Goal: Task Accomplishment & Management: Use online tool/utility

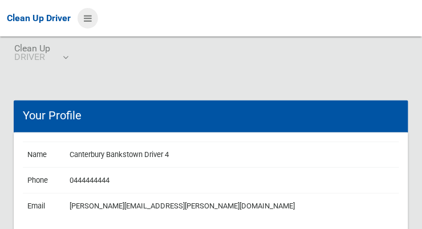
click at [85, 21] on icon at bounding box center [88, 18] width 8 height 19
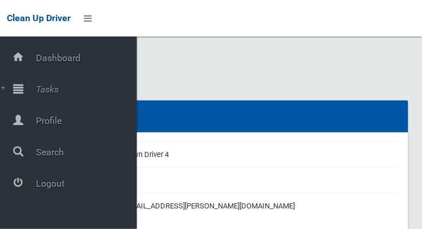
click at [50, 86] on span "Tasks" at bounding box center [85, 89] width 104 height 11
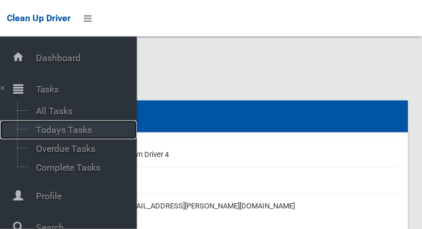
click at [80, 130] on span "Todays Tasks" at bounding box center [80, 129] width 95 height 11
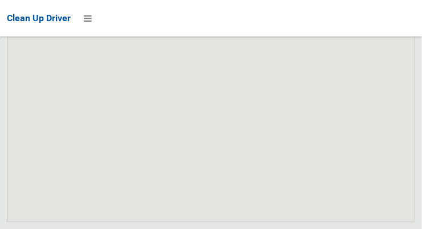
scroll to position [7406, 0]
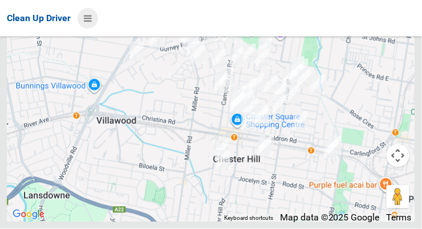
click at [86, 18] on icon at bounding box center [88, 18] width 8 height 19
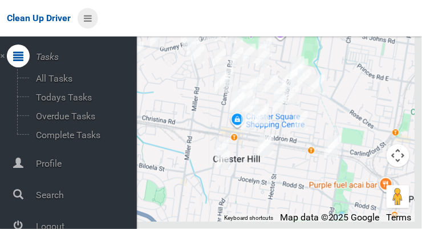
scroll to position [61, 0]
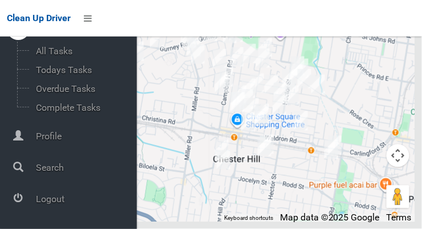
click at [58, 199] on span "Logout" at bounding box center [85, 198] width 104 height 11
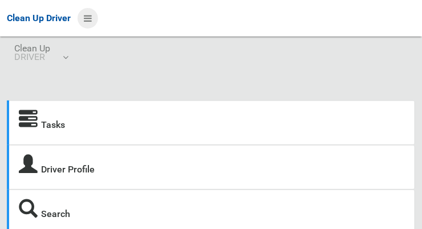
click at [86, 23] on icon at bounding box center [88, 18] width 8 height 19
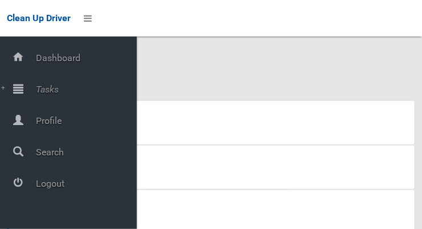
click at [42, 88] on span "Tasks" at bounding box center [85, 89] width 104 height 11
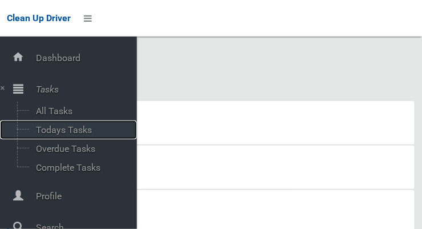
click at [83, 131] on span "Todays Tasks" at bounding box center [80, 129] width 95 height 11
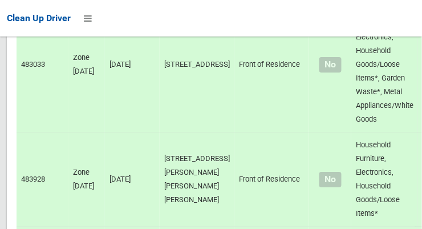
scroll to position [7843, 0]
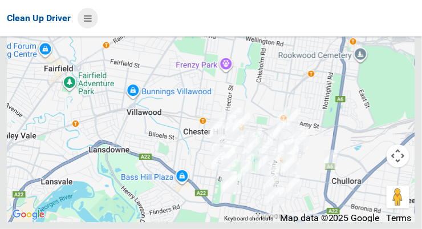
click at [90, 20] on icon at bounding box center [88, 18] width 8 height 19
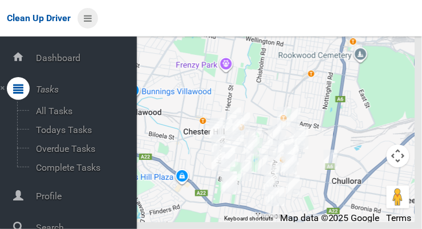
scroll to position [61, 0]
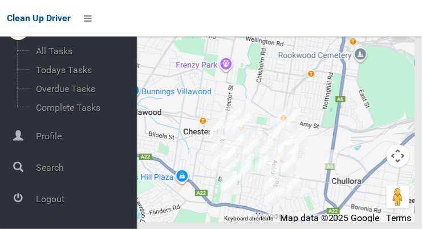
click at [53, 197] on span "Logout" at bounding box center [85, 198] width 104 height 11
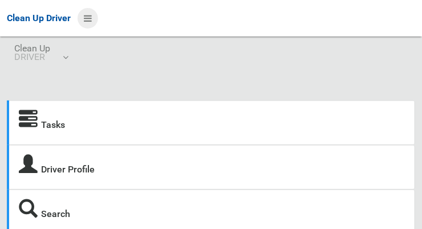
click at [90, 14] on icon at bounding box center [88, 18] width 8 height 19
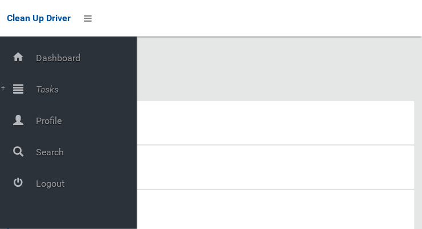
click at [50, 90] on span "Tasks" at bounding box center [85, 89] width 104 height 11
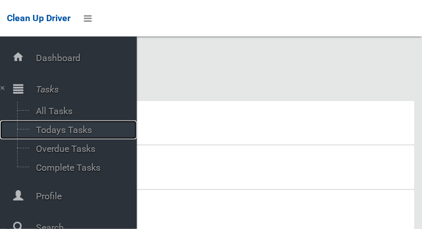
click at [75, 129] on span "Todays Tasks" at bounding box center [80, 129] width 95 height 11
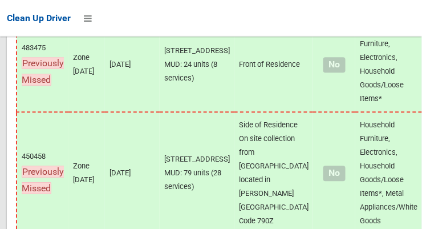
scroll to position [7746, 0]
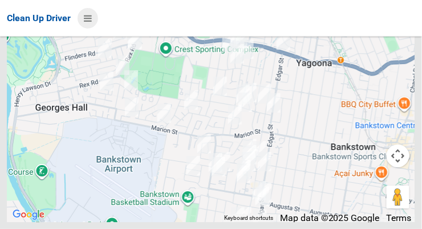
click at [85, 18] on icon at bounding box center [88, 18] width 8 height 19
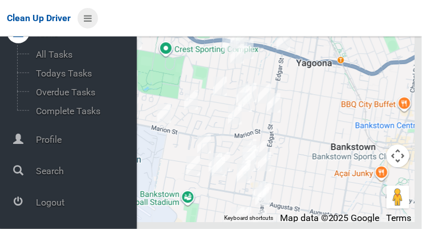
scroll to position [61, 0]
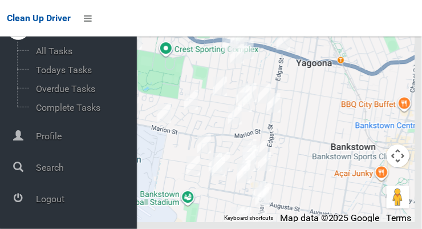
click at [64, 199] on span "Logout" at bounding box center [85, 198] width 104 height 11
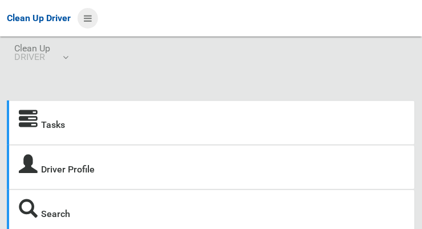
click at [86, 22] on icon at bounding box center [88, 18] width 8 height 19
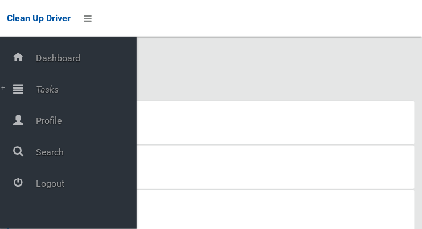
click at [56, 90] on span "Tasks" at bounding box center [85, 89] width 104 height 11
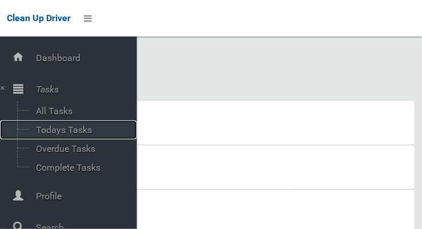
click at [87, 128] on span "Todays Tasks" at bounding box center [80, 129] width 95 height 11
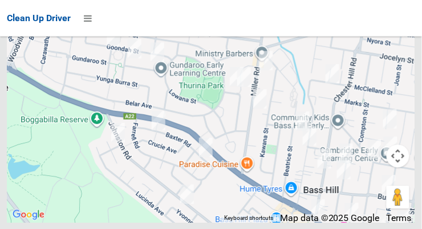
scroll to position [7549, 0]
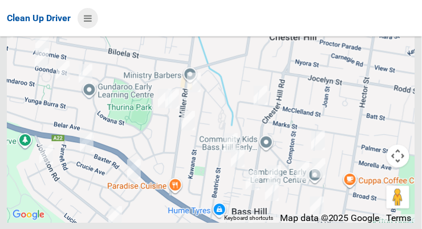
click at [92, 23] on icon at bounding box center [88, 18] width 8 height 19
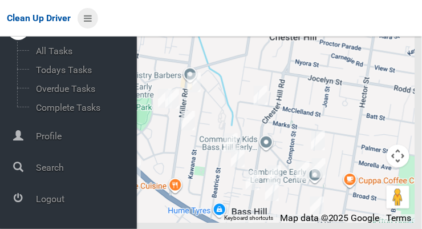
scroll to position [61, 0]
click at [49, 197] on span "Logout" at bounding box center [85, 198] width 104 height 11
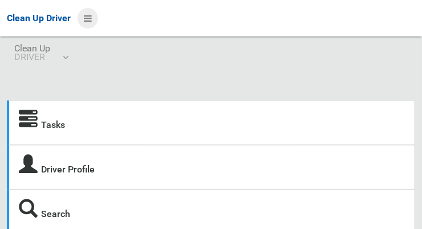
click at [89, 22] on icon at bounding box center [88, 18] width 8 height 19
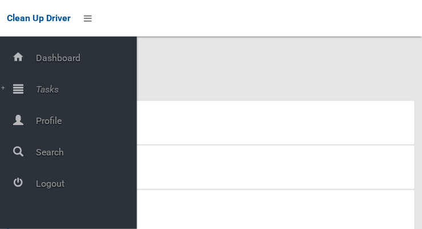
click at [37, 84] on span "Tasks" at bounding box center [85, 89] width 104 height 11
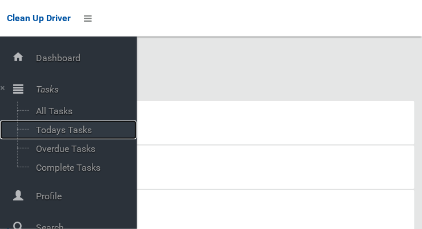
click at [39, 126] on span "Todays Tasks" at bounding box center [80, 129] width 95 height 11
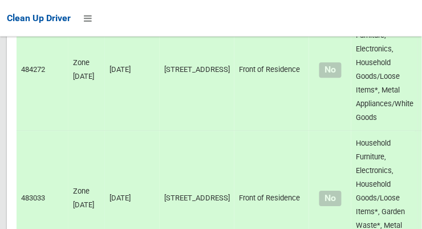
scroll to position [7843, 0]
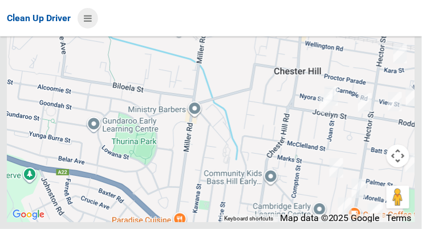
click at [87, 14] on icon at bounding box center [88, 18] width 8 height 19
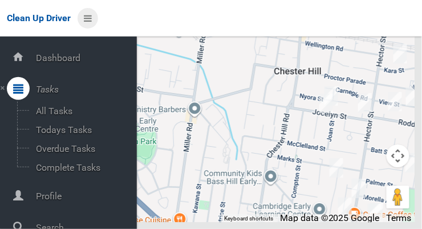
scroll to position [61, 0]
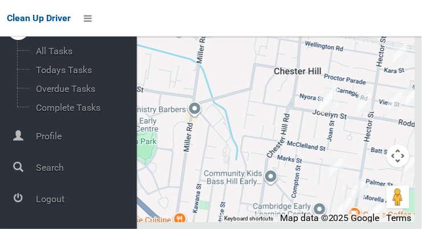
click at [46, 201] on span "Logout" at bounding box center [85, 198] width 104 height 11
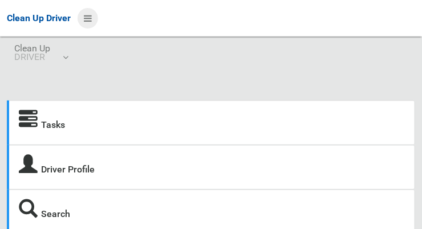
click at [86, 17] on icon at bounding box center [88, 18] width 8 height 19
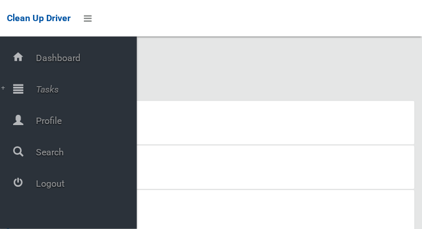
click at [36, 88] on span "Tasks" at bounding box center [85, 89] width 104 height 11
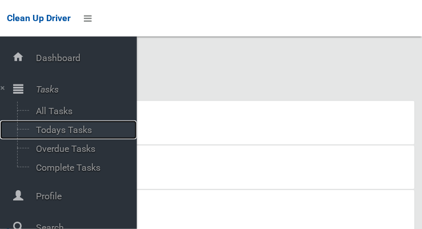
click at [37, 132] on span "Todays Tasks" at bounding box center [80, 129] width 95 height 11
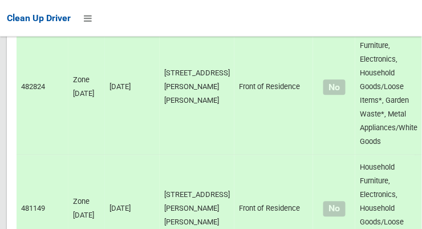
scroll to position [7554, 0]
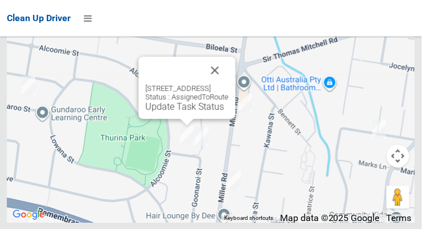
click at [229, 84] on button "Close" at bounding box center [214, 70] width 27 height 27
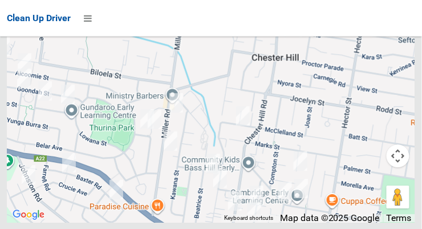
scroll to position [7549, 0]
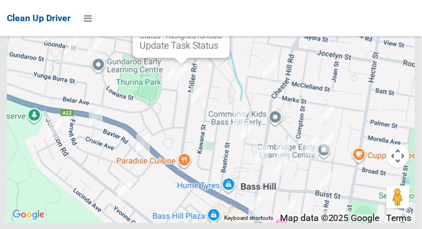
click at [171, 51] on link "Update Task Status" at bounding box center [179, 45] width 79 height 11
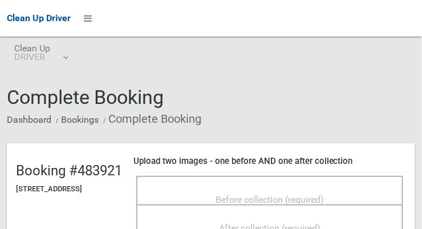
click at [324, 194] on span "Before collection (required)" at bounding box center [270, 199] width 108 height 11
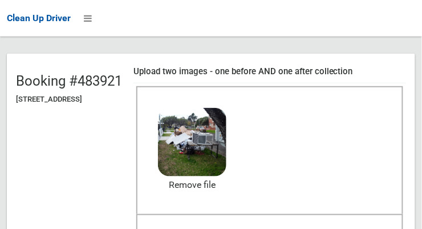
scroll to position [115, 0]
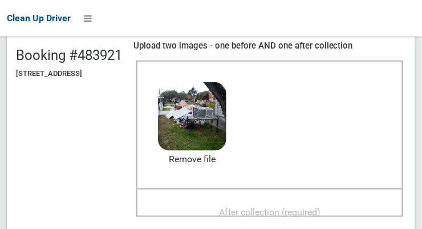
click at [346, 201] on div "After collection (required)" at bounding box center [270, 211] width 242 height 21
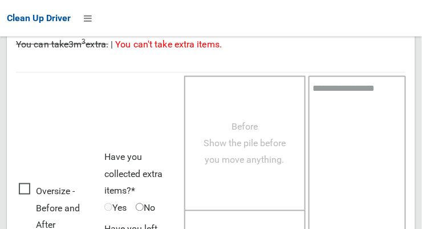
scroll to position [1032, 0]
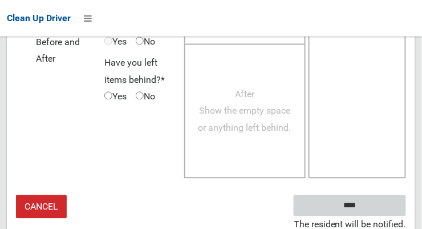
click at [381, 197] on input "****" at bounding box center [350, 205] width 112 height 21
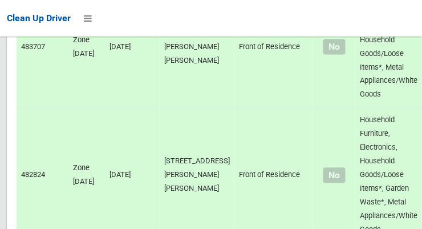
scroll to position [7554, 0]
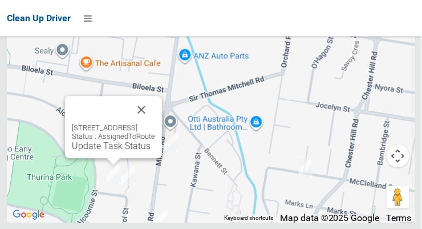
click at [102, 151] on link "Update Task Status" at bounding box center [111, 145] width 79 height 11
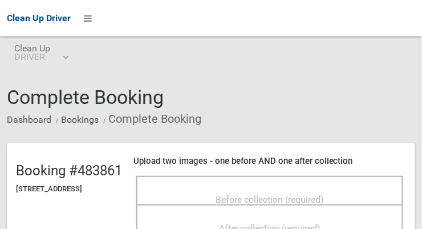
click at [324, 196] on span "Before collection (required)" at bounding box center [270, 199] width 108 height 11
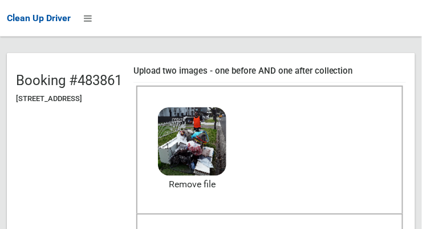
scroll to position [95, 0]
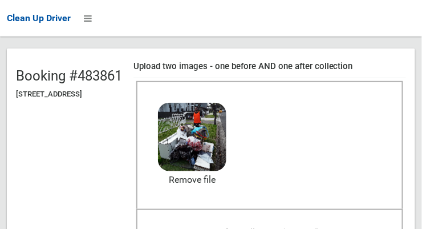
click at [321, 227] on span "After collection (required)" at bounding box center [270, 232] width 102 height 11
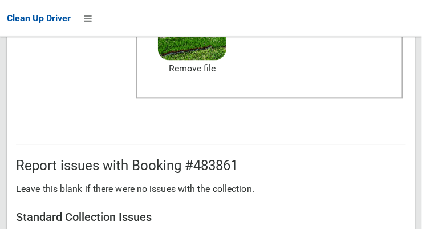
scroll to position [1032, 0]
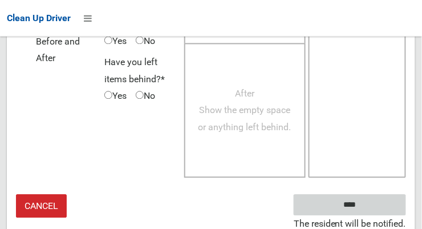
click at [367, 207] on input "****" at bounding box center [350, 205] width 112 height 21
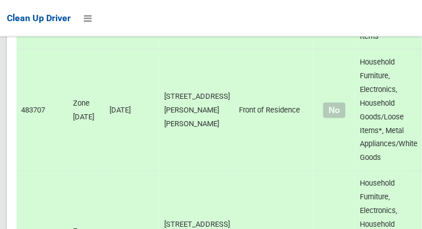
scroll to position [7554, 0]
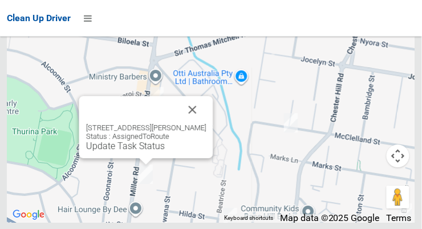
click at [195, 123] on button "Close" at bounding box center [192, 109] width 27 height 27
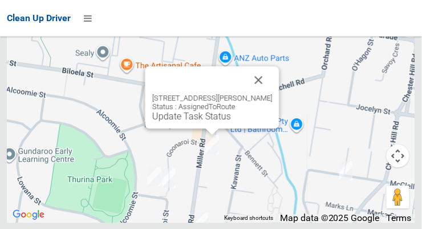
click at [267, 94] on button "Close" at bounding box center [258, 79] width 27 height 27
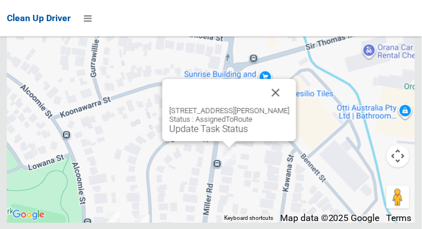
click at [278, 106] on button "Close" at bounding box center [276, 92] width 27 height 27
click at [225, 134] on link "Update Task Status" at bounding box center [209, 128] width 79 height 11
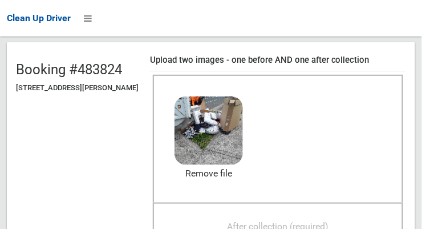
scroll to position [107, 0]
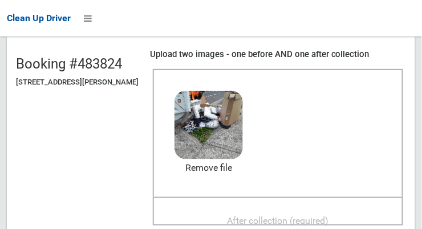
click at [329, 215] on span "After collection (required)" at bounding box center [279, 220] width 102 height 11
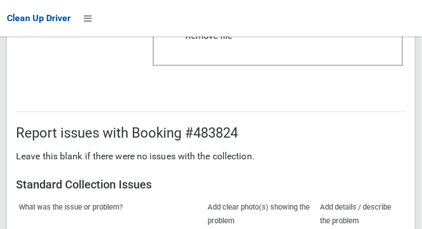
scroll to position [1032, 0]
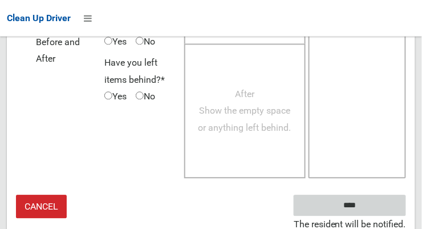
click at [367, 201] on input "****" at bounding box center [350, 205] width 112 height 21
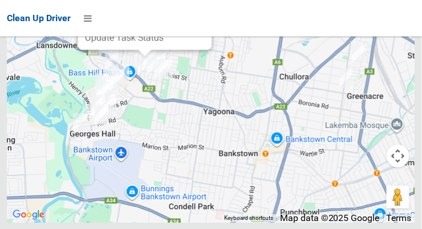
scroll to position [7542, 0]
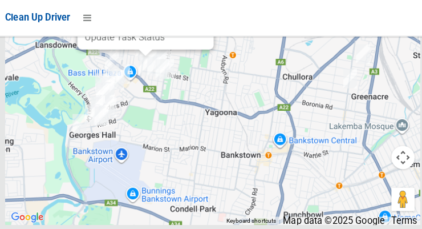
click at [205, 15] on button "Close" at bounding box center [191, 0] width 27 height 27
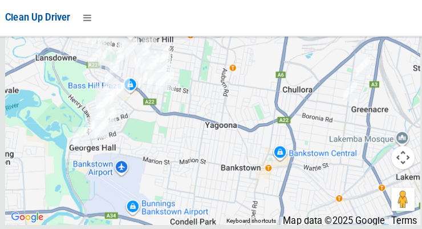
click at [135, 27] on link "Update Task Status" at bounding box center [109, 22] width 79 height 11
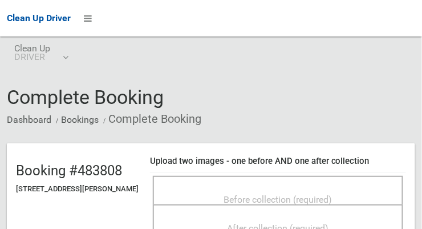
click at [344, 188] on div "Before collection (required)" at bounding box center [278, 198] width 225 height 21
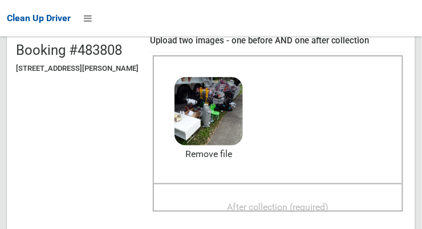
scroll to position [120, 0]
click at [335, 196] on div "After collection (required)" at bounding box center [278, 206] width 225 height 21
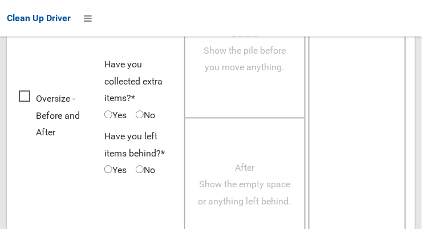
scroll to position [1032, 0]
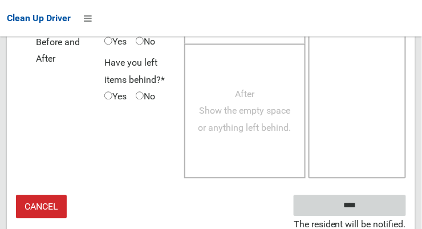
click at [367, 205] on input "****" at bounding box center [350, 205] width 112 height 21
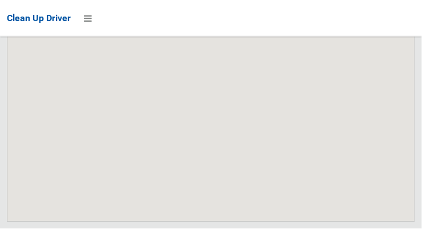
scroll to position [7554, 0]
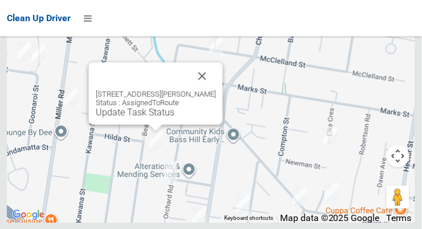
click at [209, 90] on button "Close" at bounding box center [202, 75] width 27 height 27
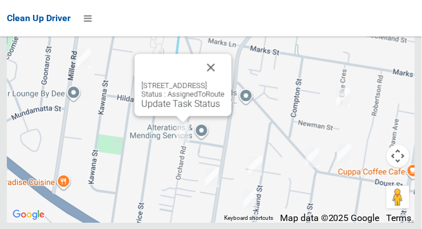
click at [225, 81] on button "Close" at bounding box center [210, 67] width 27 height 27
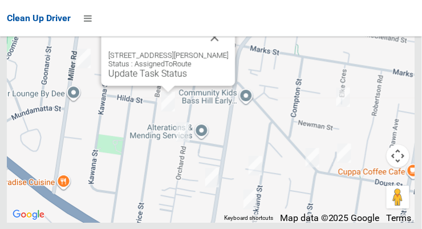
click at [222, 51] on button "Close" at bounding box center [214, 36] width 27 height 27
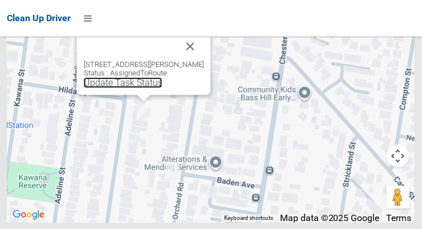
click at [146, 88] on link "Update Task Status" at bounding box center [123, 82] width 79 height 11
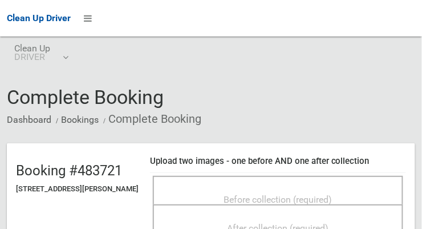
click at [333, 194] on span "Before collection (required)" at bounding box center [278, 199] width 108 height 11
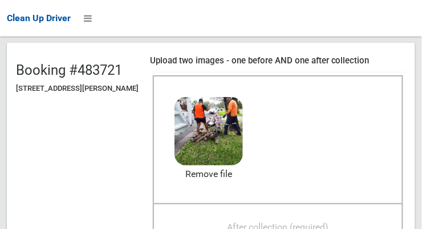
scroll to position [106, 0]
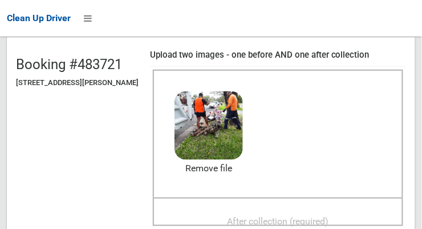
click at [326, 216] on span "After collection (required)" at bounding box center [279, 221] width 102 height 11
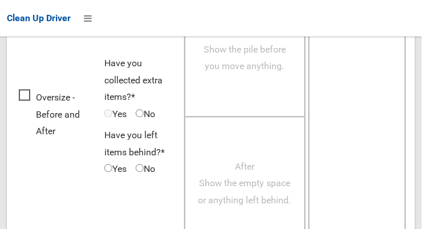
scroll to position [1032, 0]
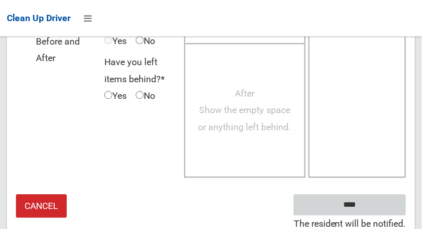
click at [380, 204] on input "****" at bounding box center [350, 205] width 112 height 21
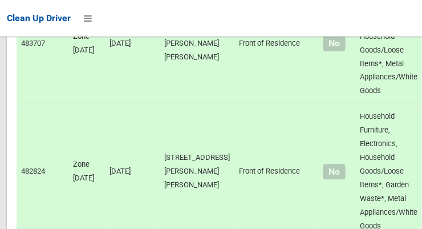
scroll to position [7554, 0]
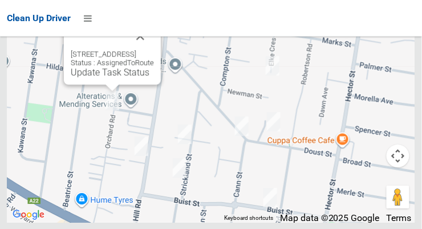
click at [154, 50] on button "Close" at bounding box center [140, 35] width 27 height 27
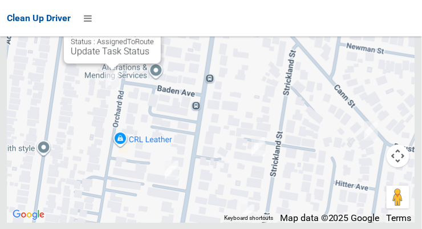
click at [71, 57] on link "Update Task Status" at bounding box center [110, 51] width 79 height 11
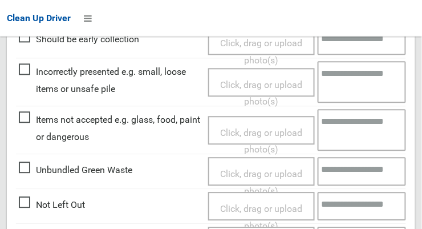
scroll to position [377, 0]
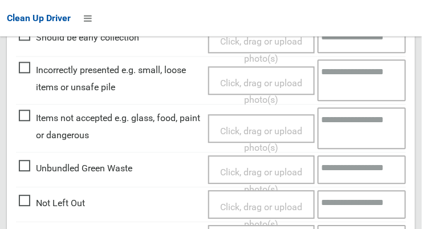
click at [30, 195] on span "Not Left Out" at bounding box center [52, 203] width 66 height 17
click at [274, 207] on span "Click, drag or upload photo(s)" at bounding box center [261, 215] width 82 height 28
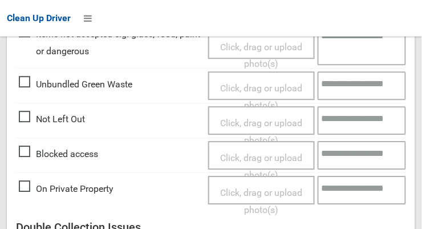
scroll to position [466, 0]
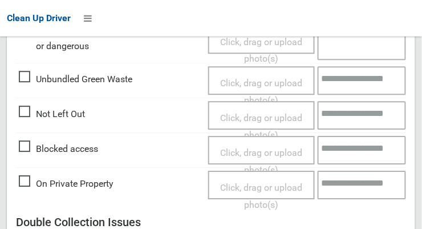
click at [280, 122] on span "Click, drag or upload photo(s)" at bounding box center [261, 126] width 82 height 28
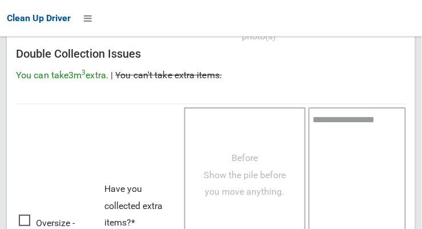
scroll to position [833, 0]
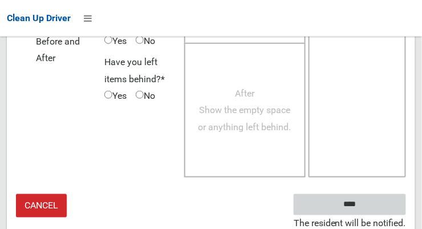
click at [373, 197] on input "****" at bounding box center [350, 204] width 112 height 21
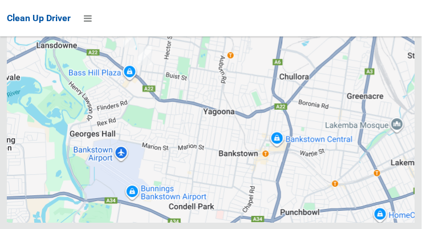
scroll to position [7554, 0]
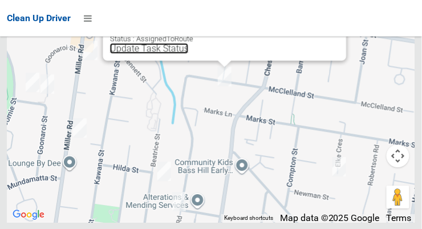
click at [189, 54] on link "Update Task Status" at bounding box center [149, 48] width 79 height 11
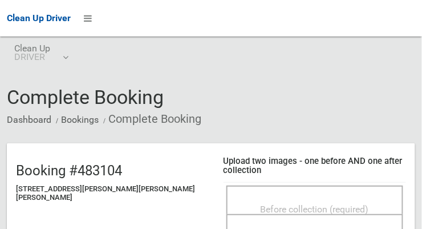
click at [353, 204] on span "Before collection (required)" at bounding box center [315, 209] width 108 height 11
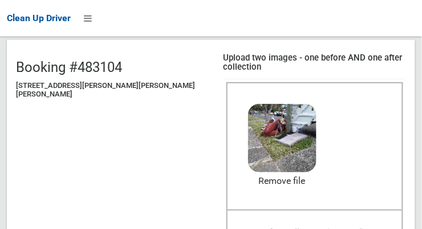
scroll to position [107, 0]
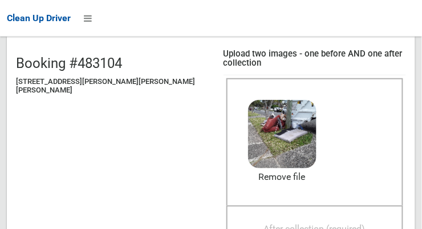
click at [334, 224] on span "After collection (required)" at bounding box center [315, 229] width 102 height 11
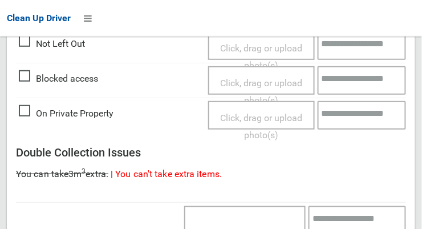
scroll to position [1032, 0]
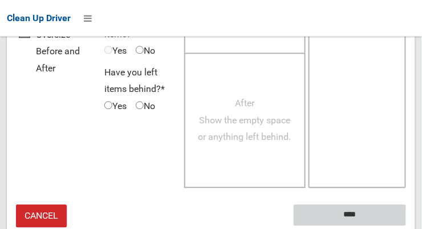
click at [367, 204] on input "****" at bounding box center [350, 214] width 112 height 21
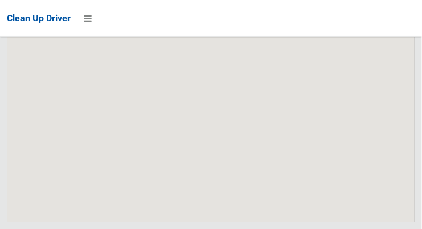
scroll to position [7554, 0]
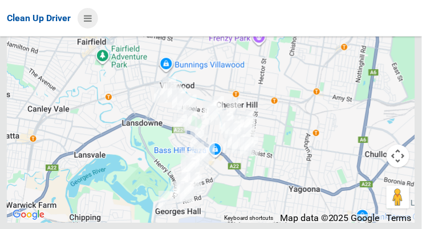
click at [92, 18] on icon at bounding box center [88, 18] width 8 height 19
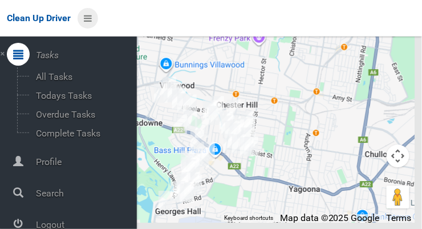
scroll to position [61, 0]
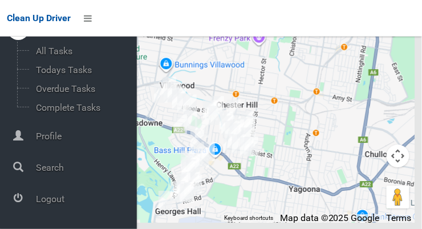
click at [60, 201] on span "Logout" at bounding box center [85, 198] width 104 height 11
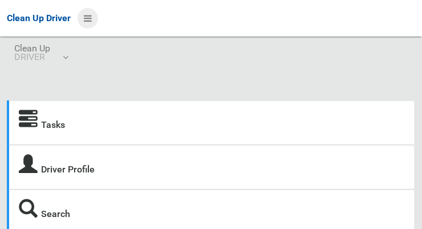
click at [88, 20] on icon at bounding box center [88, 18] width 8 height 19
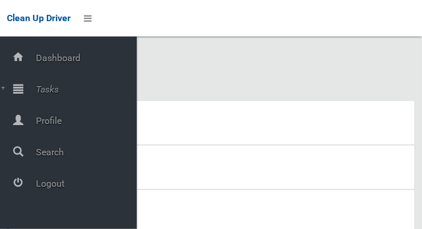
click at [59, 87] on span "Tasks" at bounding box center [85, 89] width 104 height 11
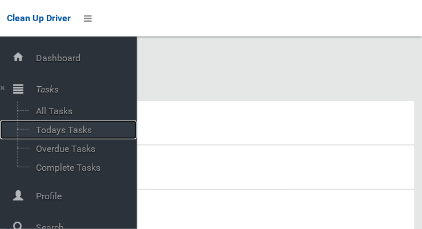
click at [78, 129] on span "Todays Tasks" at bounding box center [80, 129] width 95 height 11
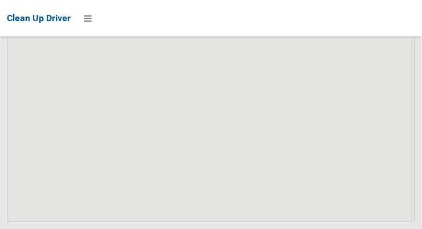
scroll to position [7843, 0]
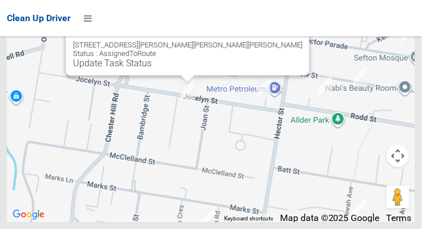
click at [276, 41] on button "Close" at bounding box center [289, 26] width 27 height 27
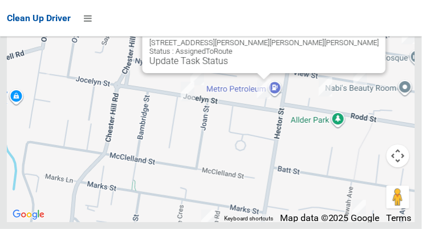
click at [352, 38] on button "Close" at bounding box center [365, 24] width 27 height 27
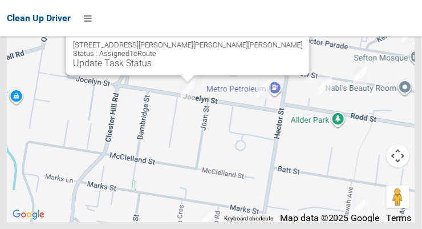
click at [276, 41] on button "Close" at bounding box center [289, 26] width 27 height 27
click at [152, 68] on link "Update Task Status" at bounding box center [112, 63] width 79 height 11
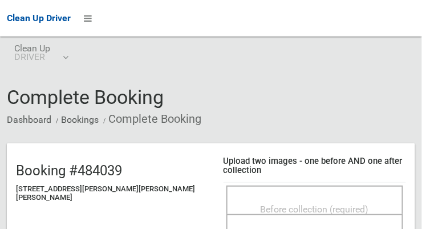
click at [311, 204] on span "Before collection (required)" at bounding box center [315, 209] width 108 height 11
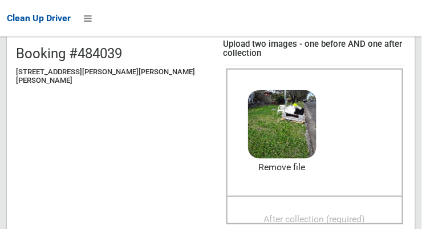
scroll to position [121, 0]
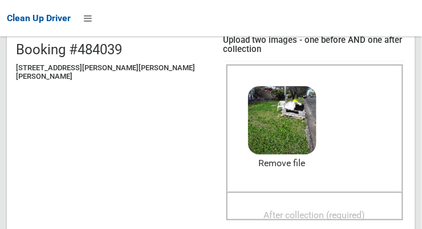
click at [340, 210] on span "After collection (required)" at bounding box center [315, 215] width 102 height 11
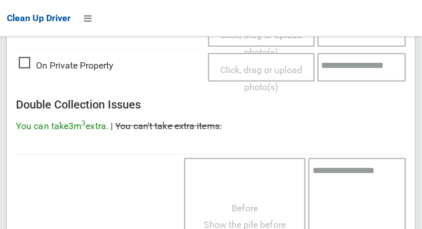
scroll to position [1032, 0]
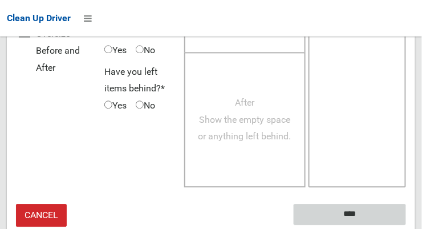
click at [379, 204] on input "****" at bounding box center [350, 214] width 112 height 21
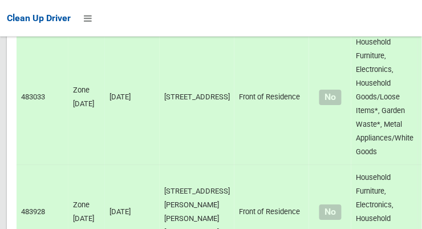
scroll to position [7843, 0]
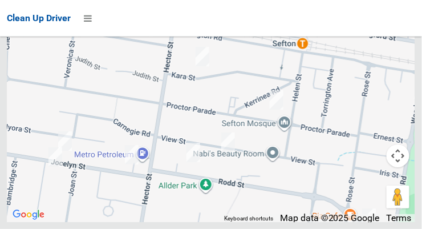
click at [95, 144] on div at bounding box center [211, 79] width 409 height 285
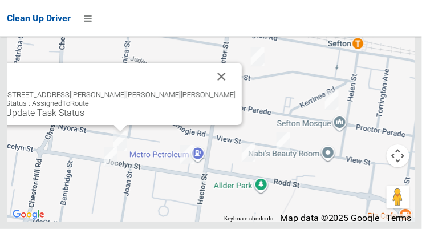
click at [84, 118] on link "Update Task Status" at bounding box center [45, 112] width 79 height 11
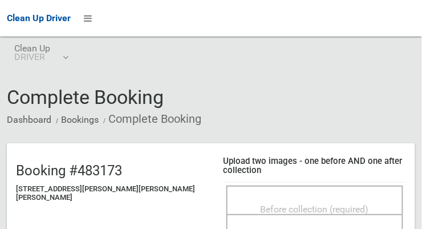
click at [309, 198] on div "Before collection (required)" at bounding box center [315, 208] width 152 height 21
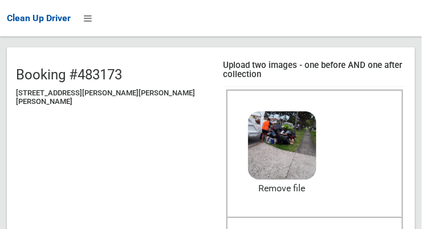
scroll to position [104, 0]
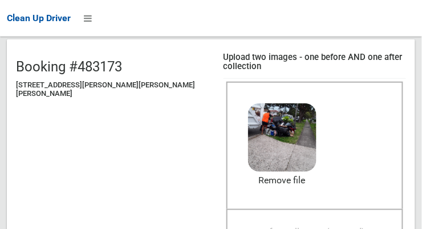
click at [341, 227] on span "After collection (required)" at bounding box center [315, 232] width 102 height 11
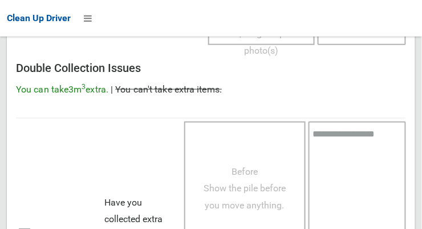
scroll to position [1032, 0]
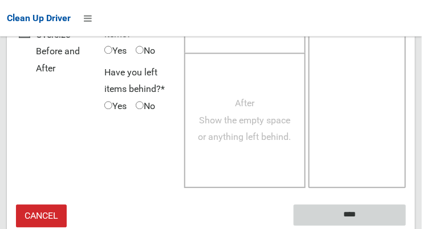
click at [367, 205] on input "****" at bounding box center [350, 214] width 112 height 21
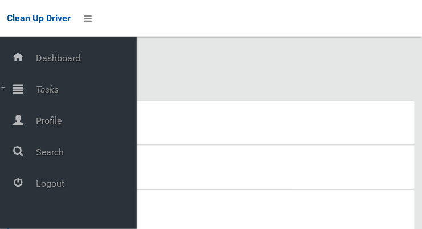
click at [59, 88] on span "Tasks" at bounding box center [85, 89] width 104 height 11
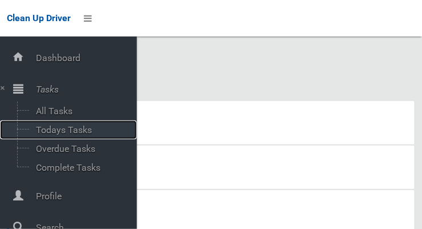
click at [91, 131] on span "Todays Tasks" at bounding box center [80, 129] width 95 height 11
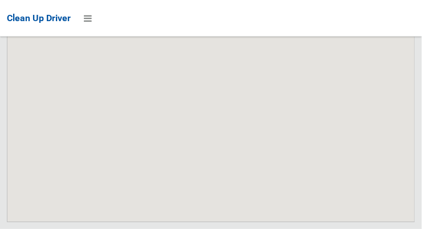
scroll to position [7843, 0]
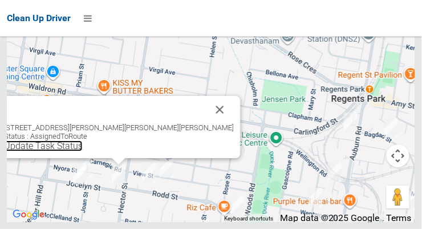
click at [83, 151] on link "Update Task Status" at bounding box center [43, 145] width 79 height 11
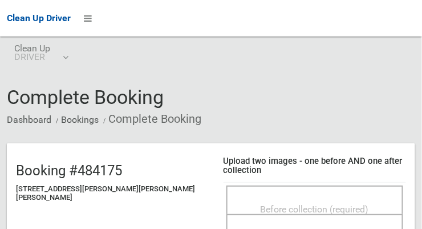
click at [328, 204] on span "Before collection (required)" at bounding box center [315, 209] width 108 height 11
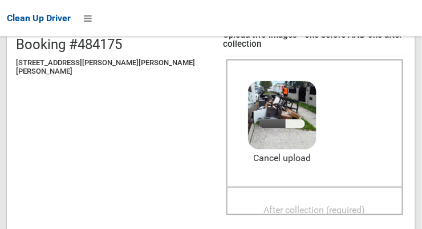
scroll to position [131, 0]
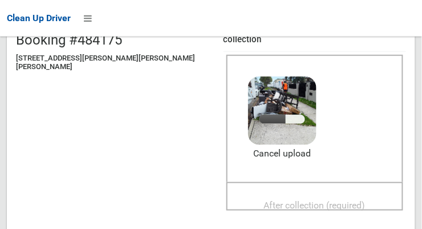
click at [329, 200] on span "After collection (required)" at bounding box center [315, 205] width 102 height 11
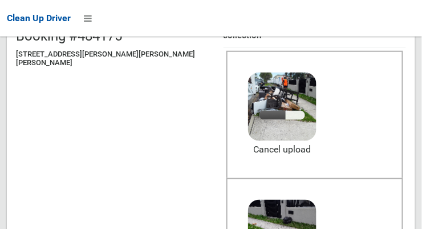
scroll to position [135, 0]
click at [248, 144] on link "Cancel upload" at bounding box center [282, 149] width 68 height 17
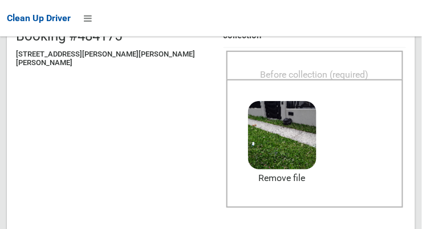
click at [337, 69] on span "Before collection (required)" at bounding box center [315, 74] width 108 height 11
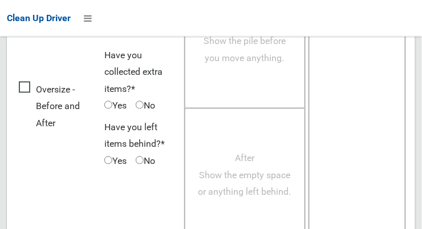
scroll to position [1032, 0]
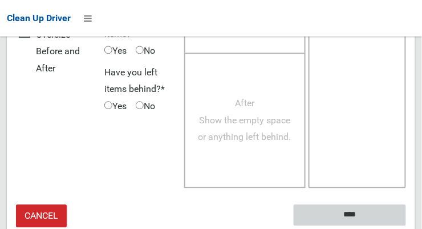
click at [375, 207] on input "****" at bounding box center [350, 214] width 112 height 21
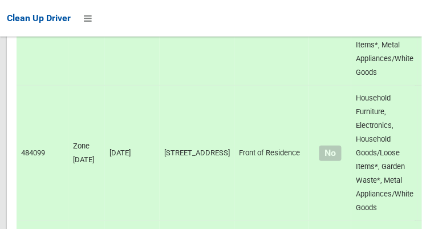
scroll to position [7843, 0]
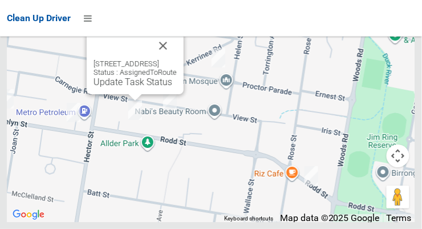
click at [175, 59] on button "Close" at bounding box center [163, 45] width 27 height 27
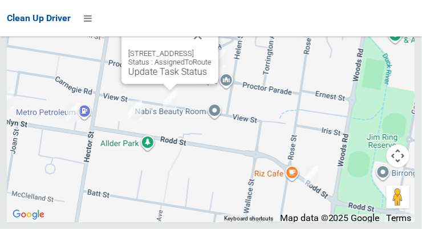
click at [205, 49] on button "Close" at bounding box center [197, 35] width 27 height 27
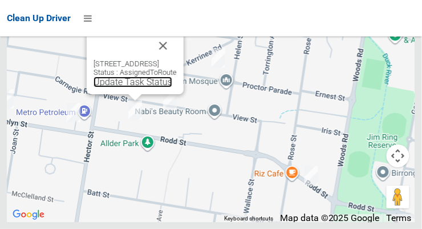
click at [133, 87] on link "Update Task Status" at bounding box center [133, 81] width 79 height 11
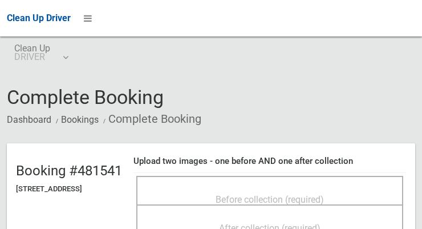
click at [287, 194] on span "Before collection (required)" at bounding box center [270, 199] width 108 height 11
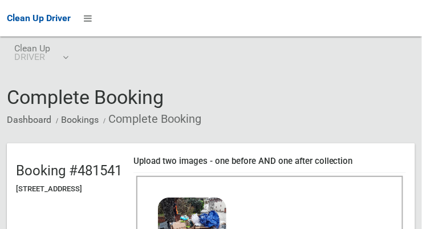
click at [54, 189] on h5 "[STREET_ADDRESS]" at bounding box center [69, 189] width 106 height 8
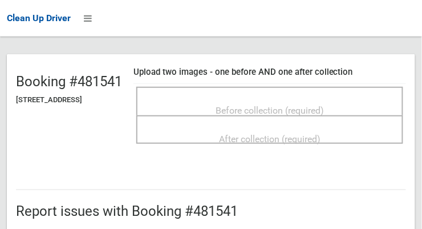
scroll to position [89, 0]
click at [324, 105] on span "Before collection (required)" at bounding box center [270, 110] width 108 height 11
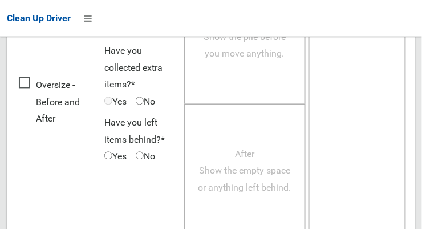
scroll to position [1032, 0]
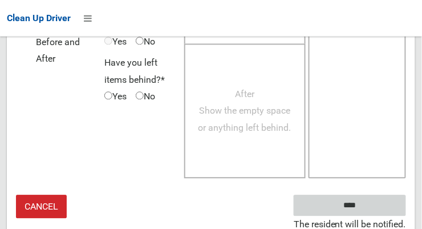
click at [367, 204] on input "****" at bounding box center [350, 205] width 112 height 21
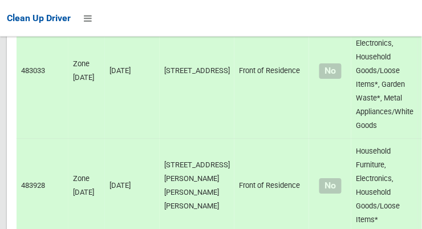
scroll to position [7843, 0]
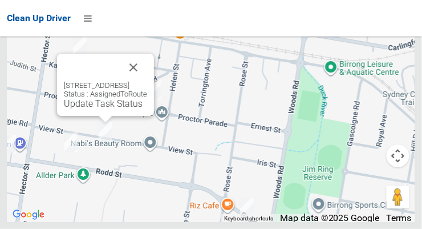
click at [108, 109] on div "49 View Street, SEFTON NSW 2162 Status : AssignedToRoute Update Task Status" at bounding box center [105, 95] width 83 height 28
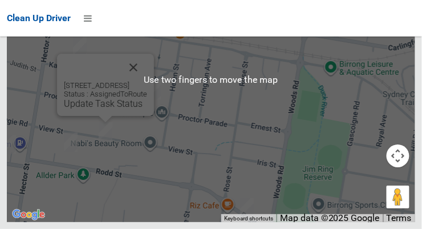
scroll to position [7783, 0]
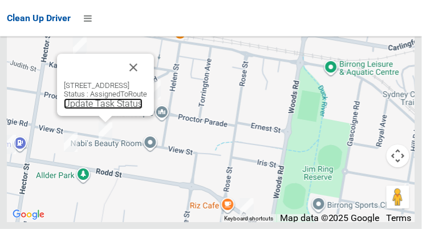
click at [107, 109] on link "Update Task Status" at bounding box center [103, 103] width 79 height 11
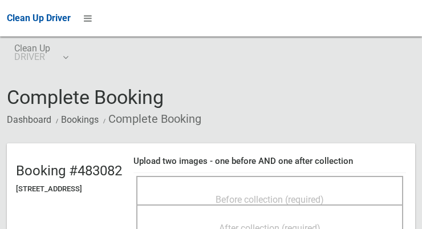
click at [312, 194] on span "Before collection (required)" at bounding box center [270, 199] width 108 height 11
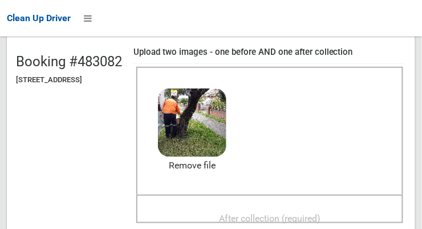
scroll to position [121, 0]
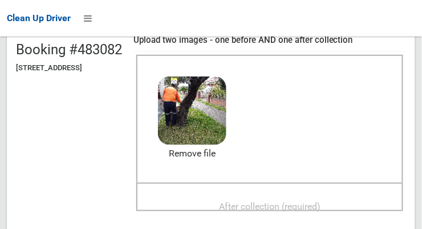
click at [342, 195] on div "After collection (required)" at bounding box center [270, 205] width 242 height 21
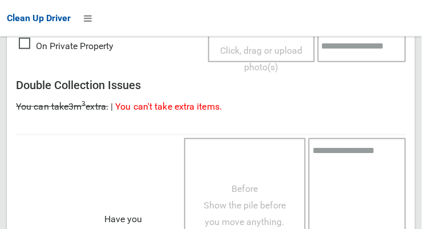
scroll to position [1032, 0]
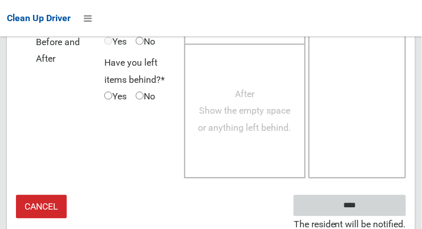
click at [374, 199] on input "****" at bounding box center [350, 205] width 112 height 21
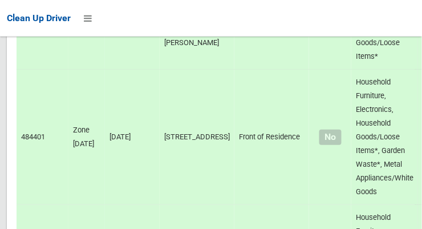
scroll to position [7843, 0]
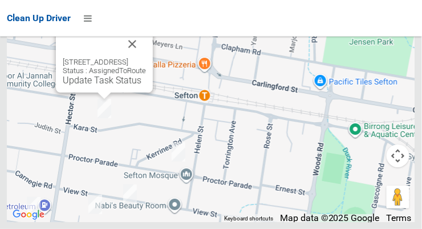
click at [138, 58] on button "Close" at bounding box center [132, 43] width 27 height 27
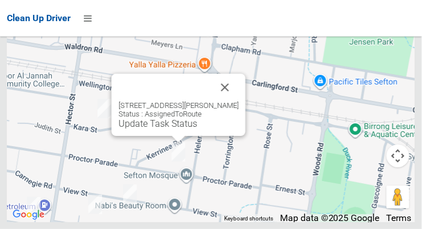
click at [225, 101] on button "Close" at bounding box center [225, 87] width 27 height 27
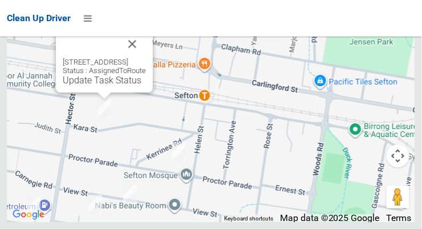
click at [144, 58] on button "Close" at bounding box center [132, 43] width 27 height 27
click at [114, 86] on link "Update Task Status" at bounding box center [102, 80] width 79 height 11
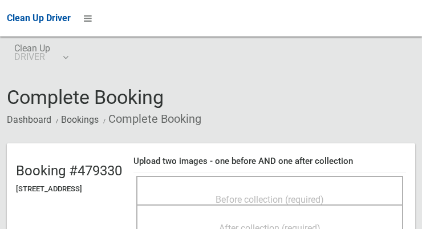
click at [306, 194] on span "Before collection (required)" at bounding box center [270, 199] width 108 height 11
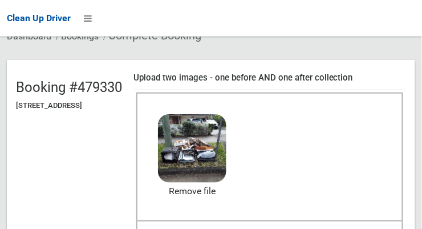
scroll to position [106, 0]
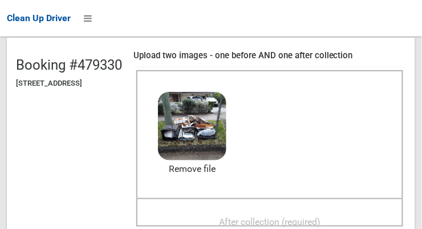
click at [321, 216] on span "After collection (required)" at bounding box center [270, 221] width 102 height 11
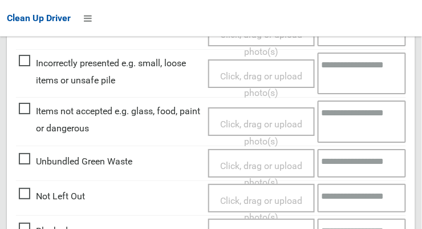
scroll to position [1032, 0]
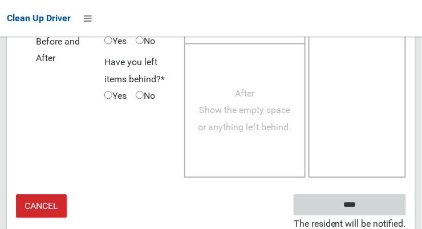
click at [367, 201] on input "****" at bounding box center [350, 205] width 112 height 21
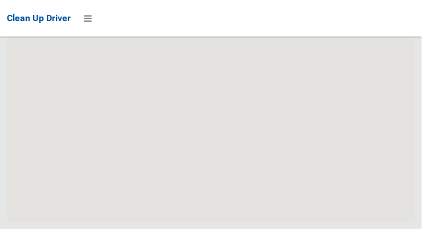
scroll to position [7843, 0]
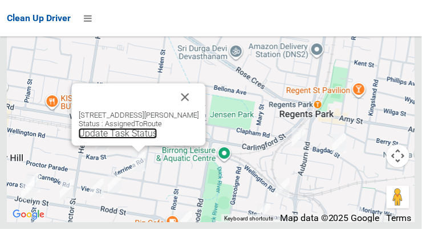
click at [134, 139] on link "Update Task Status" at bounding box center [118, 133] width 79 height 11
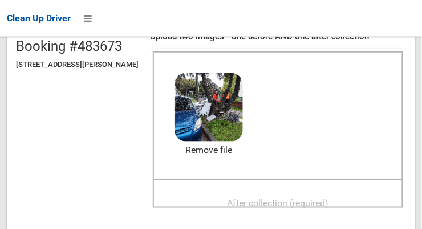
scroll to position [127, 0]
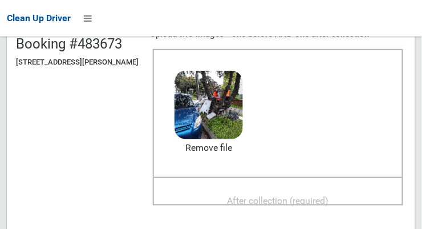
click at [329, 195] on span "After collection (required)" at bounding box center [279, 200] width 102 height 11
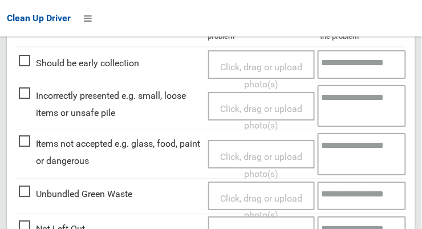
scroll to position [555, 0]
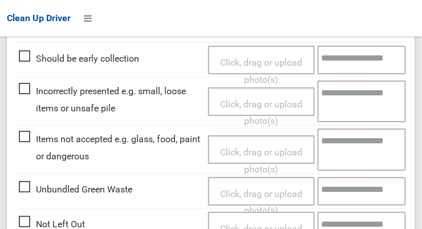
click at [29, 135] on span "Items not accepted e.g. glass, food, paint or dangerous" at bounding box center [111, 148] width 184 height 34
click at [285, 150] on span "Click, drag or upload photo(s)" at bounding box center [261, 161] width 82 height 28
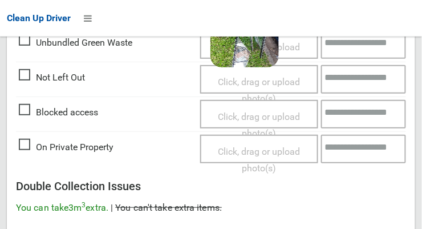
scroll to position [1032, 0]
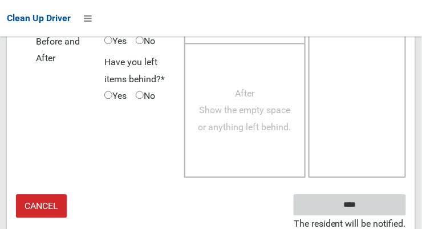
click at [371, 200] on input "****" at bounding box center [350, 205] width 112 height 21
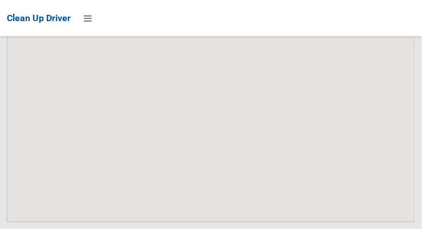
scroll to position [7843, 0]
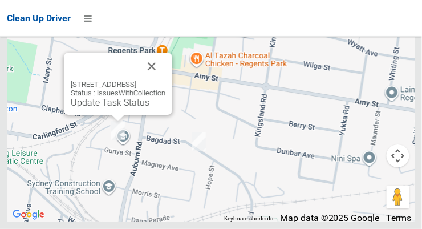
click at [166, 80] on button "Close" at bounding box center [151, 66] width 27 height 27
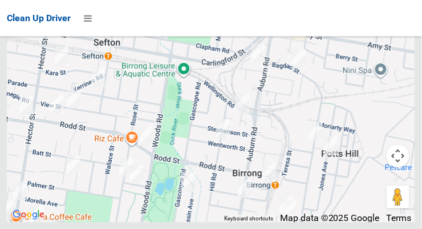
scroll to position [7833, 0]
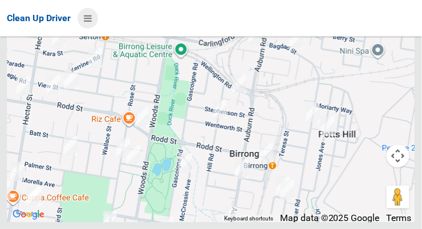
click at [90, 18] on icon at bounding box center [88, 18] width 8 height 19
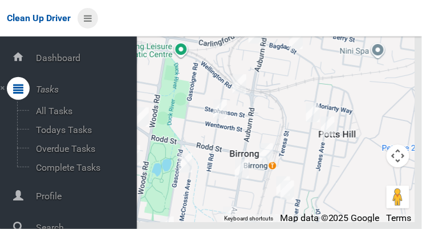
scroll to position [61, 0]
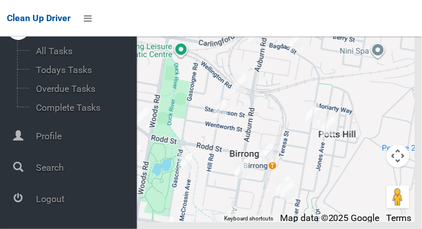
click at [37, 195] on span "Logout" at bounding box center [85, 198] width 104 height 11
